Goal: Task Accomplishment & Management: Use online tool/utility

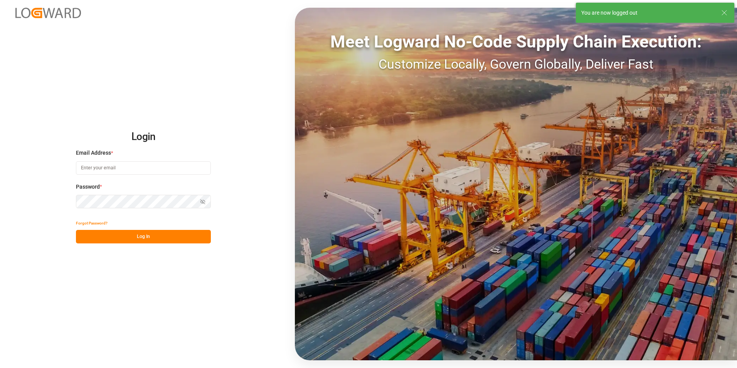
type input "[EMAIL_ADDRESS][DOMAIN_NAME]"
click at [135, 237] on button "Log In" at bounding box center [143, 236] width 135 height 13
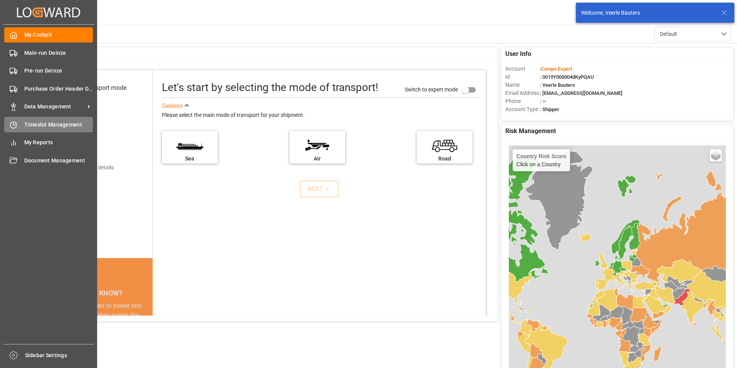
click at [14, 126] on icon at bounding box center [14, 125] width 8 height 8
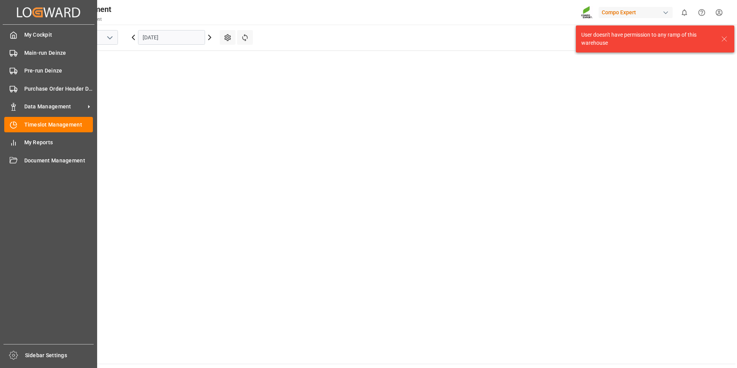
scroll to position [486, 0]
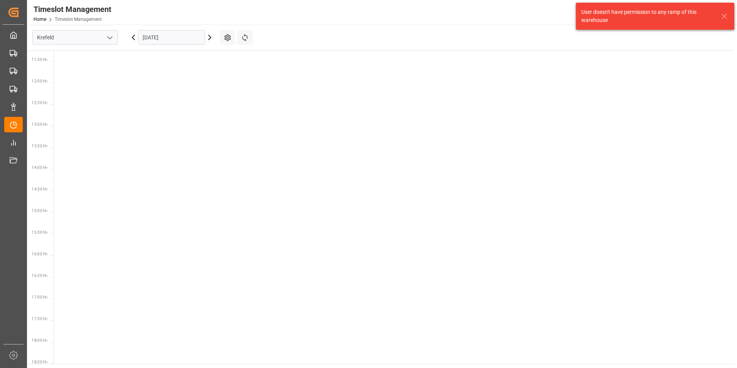
click at [111, 37] on polyline "open menu" at bounding box center [109, 38] width 5 height 2
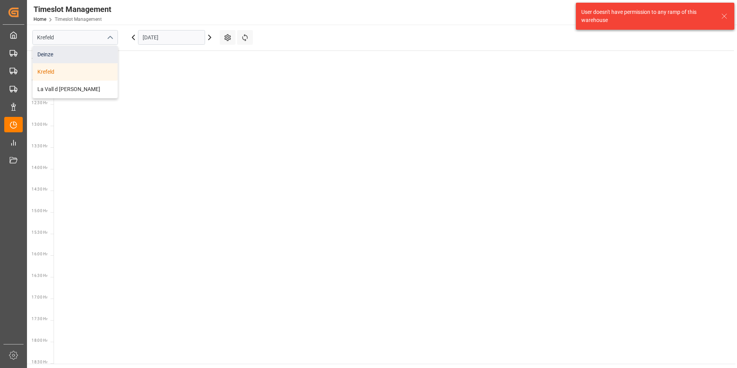
click at [53, 56] on div "Deinze" at bounding box center [75, 54] width 85 height 17
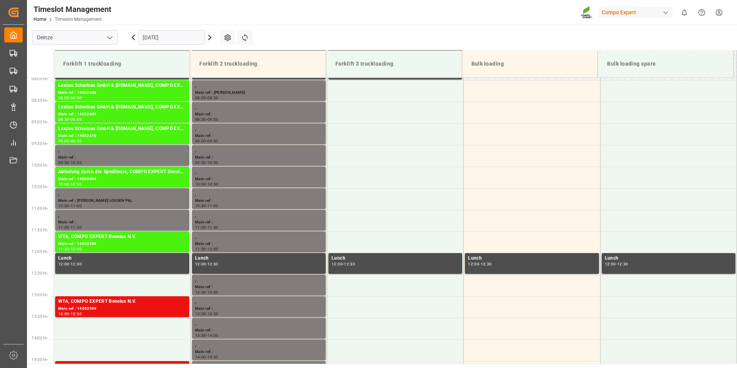
scroll to position [344, 0]
